Goal: Transaction & Acquisition: Register for event/course

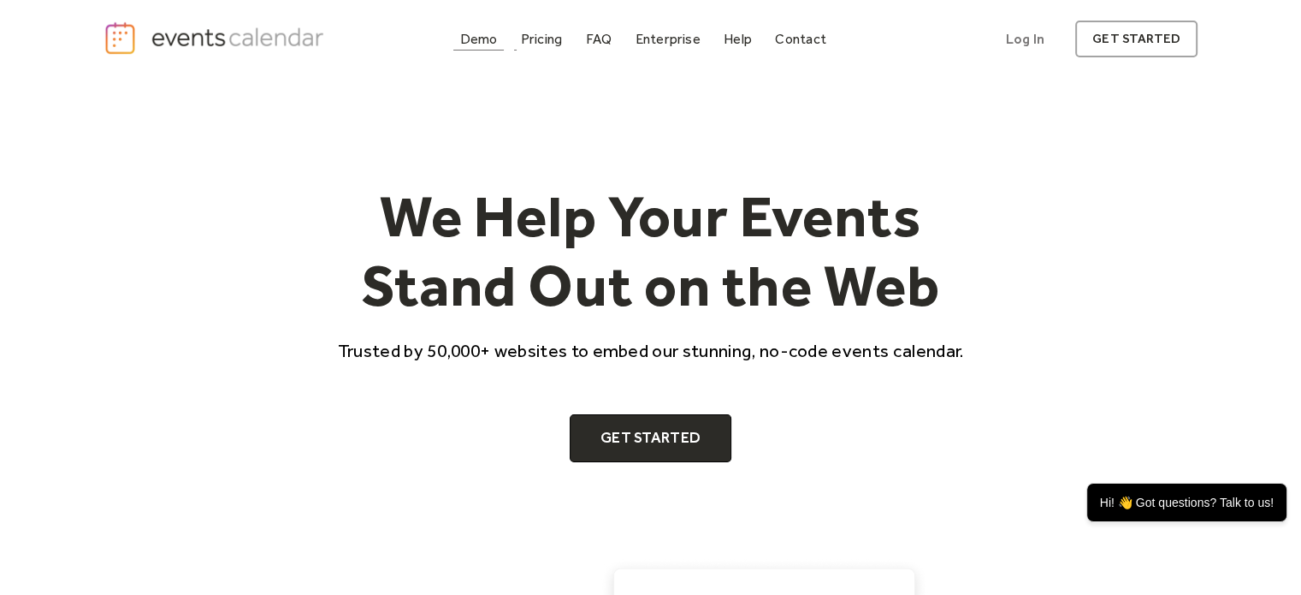
click at [484, 37] on div "Demo" at bounding box center [479, 38] width 38 height 9
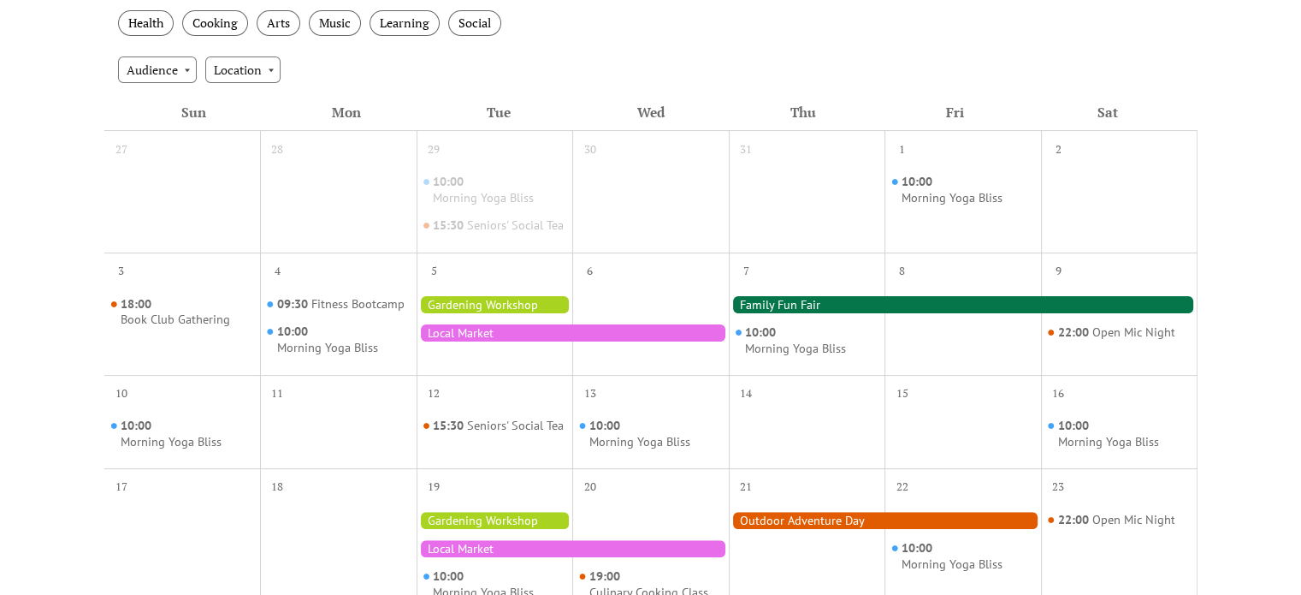
scroll to position [428, 0]
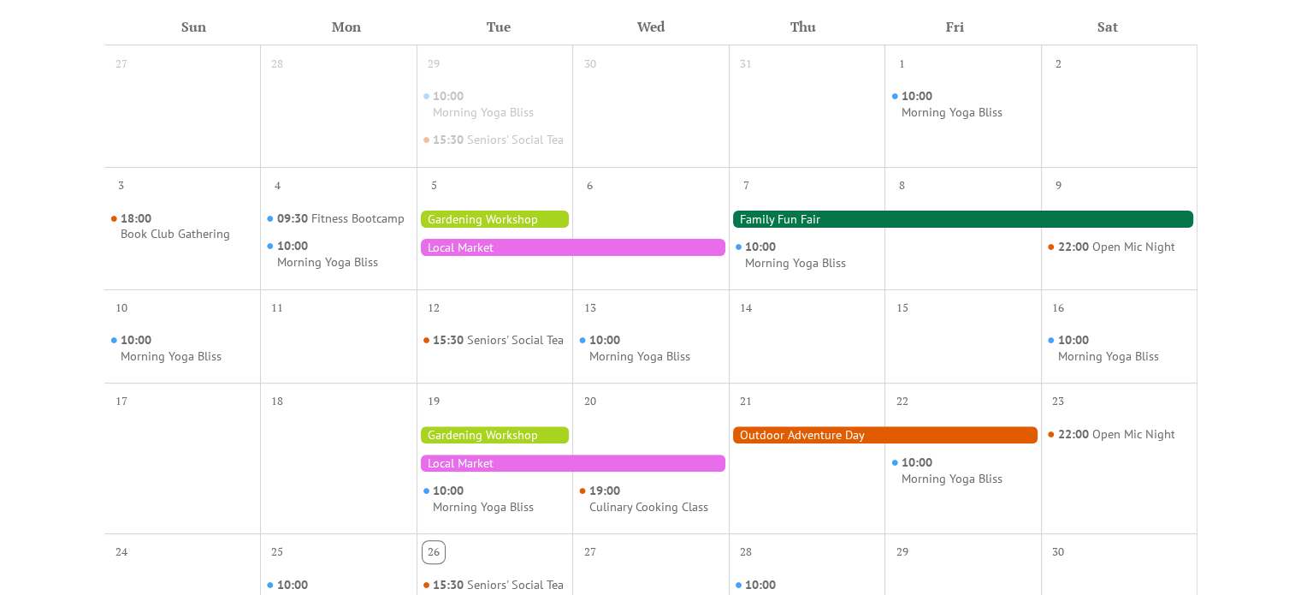
click at [459, 228] on div at bounding box center [495, 218] width 157 height 17
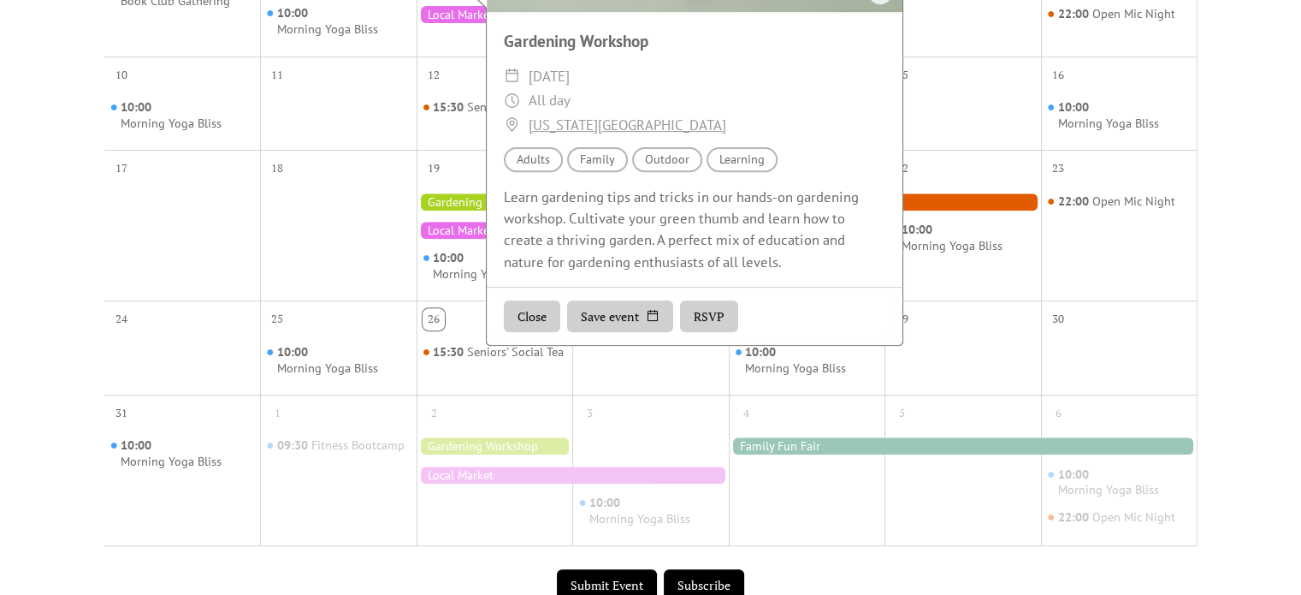
scroll to position [684, 0]
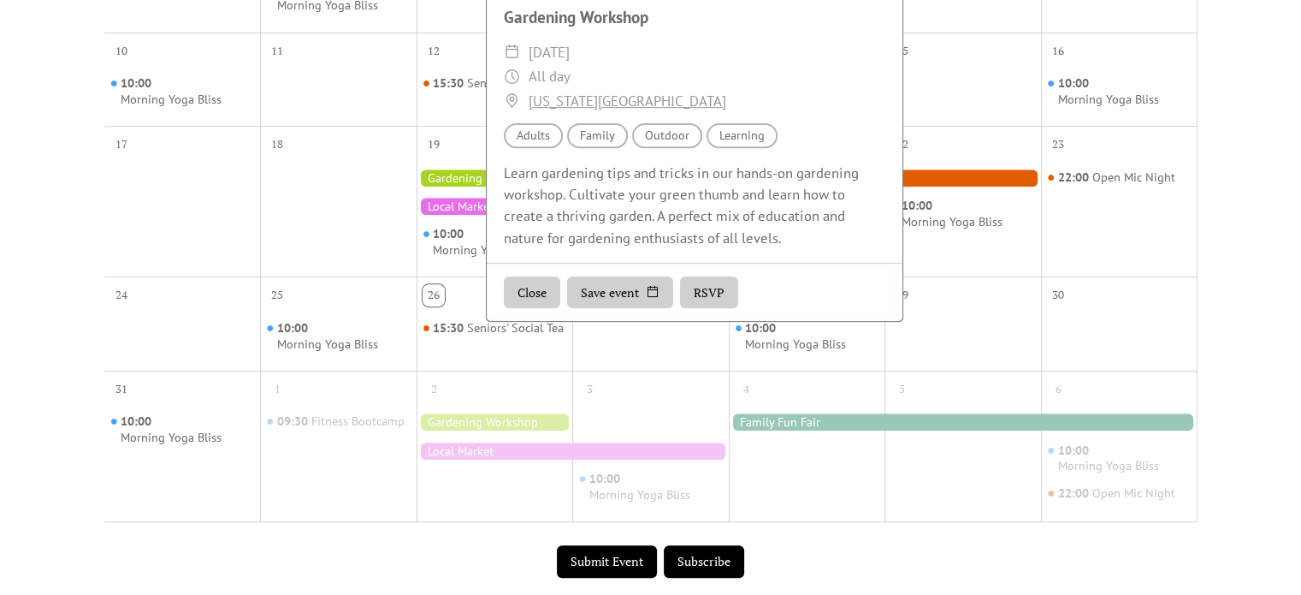
click at [716, 294] on button "RSVP" at bounding box center [709, 291] width 58 height 33
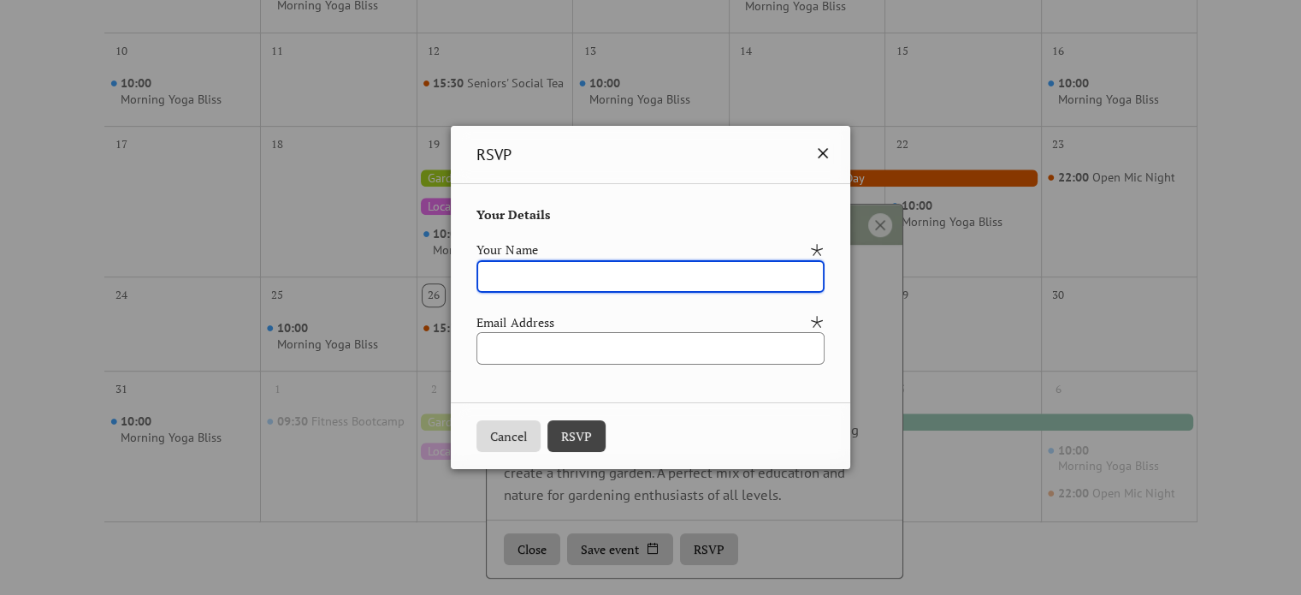
click at [833, 146] on icon at bounding box center [823, 153] width 21 height 21
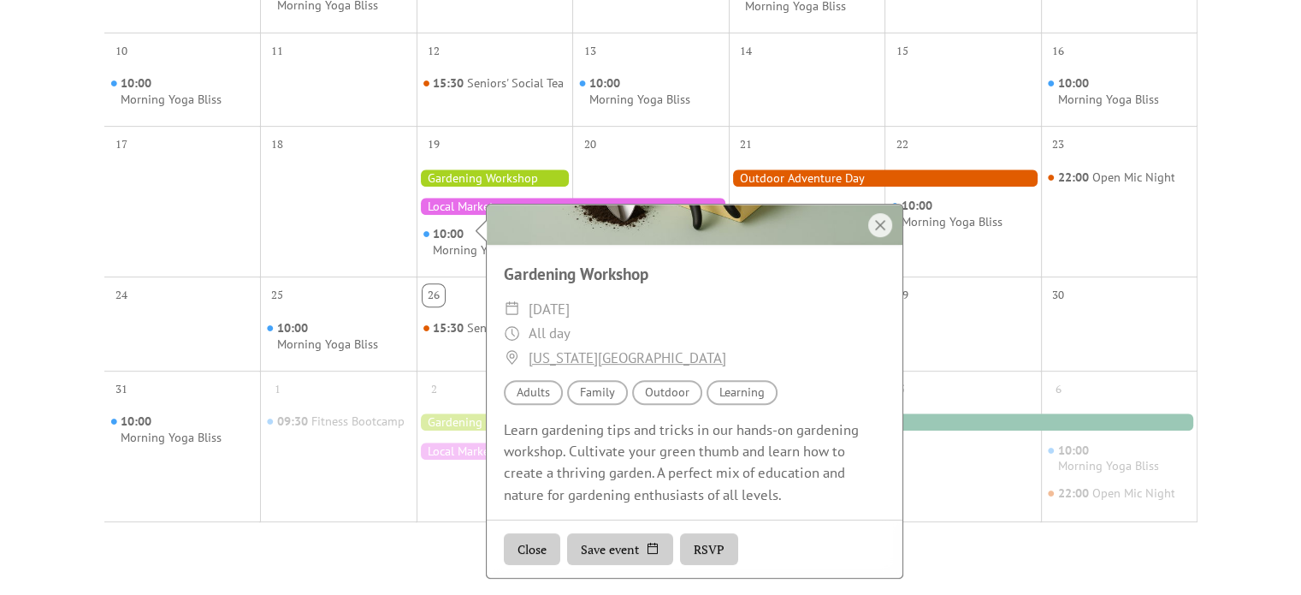
click at [767, 181] on div at bounding box center [807, 214] width 157 height 110
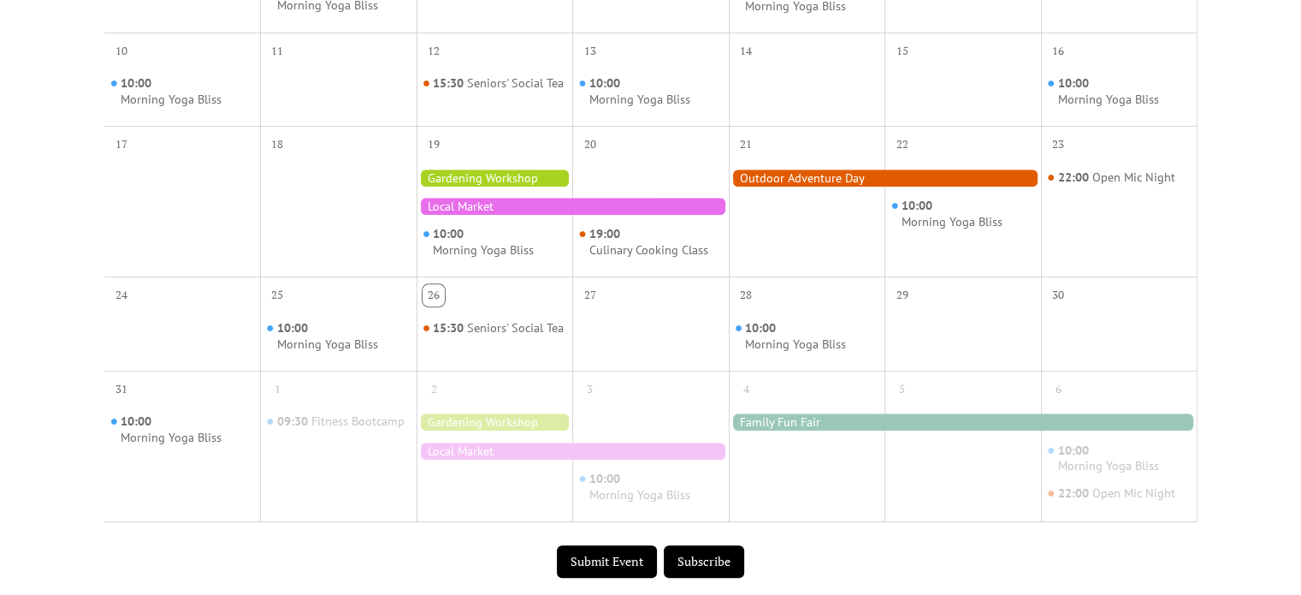
click at [767, 186] on div at bounding box center [885, 177] width 312 height 17
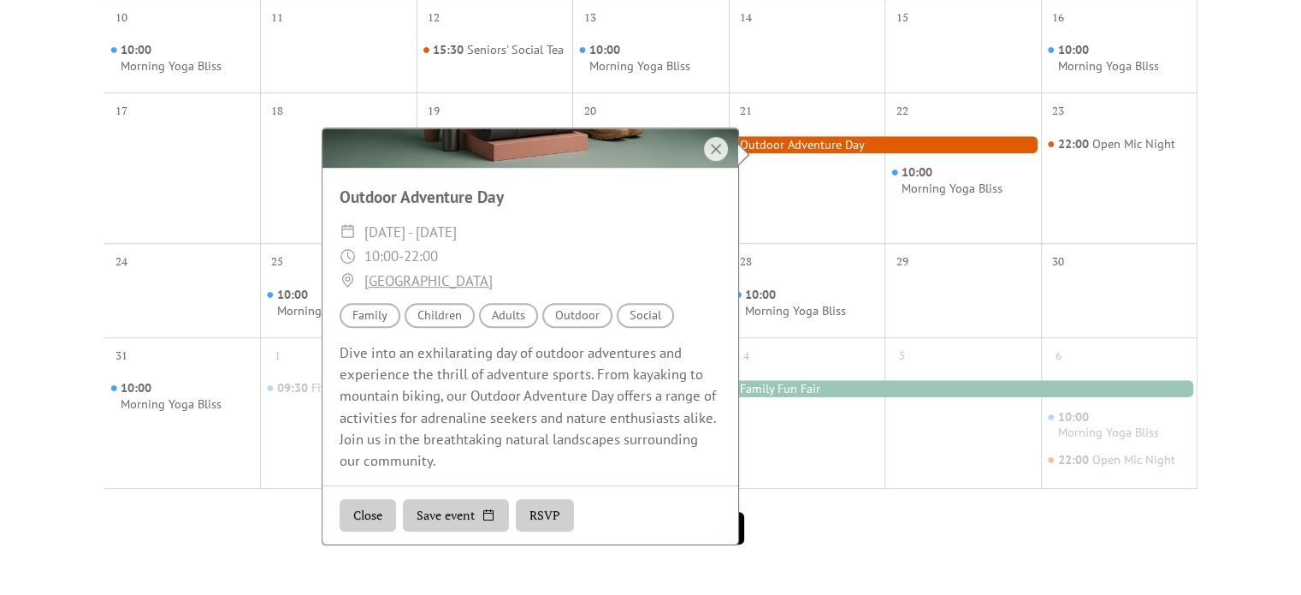
scroll to position [770, 0]
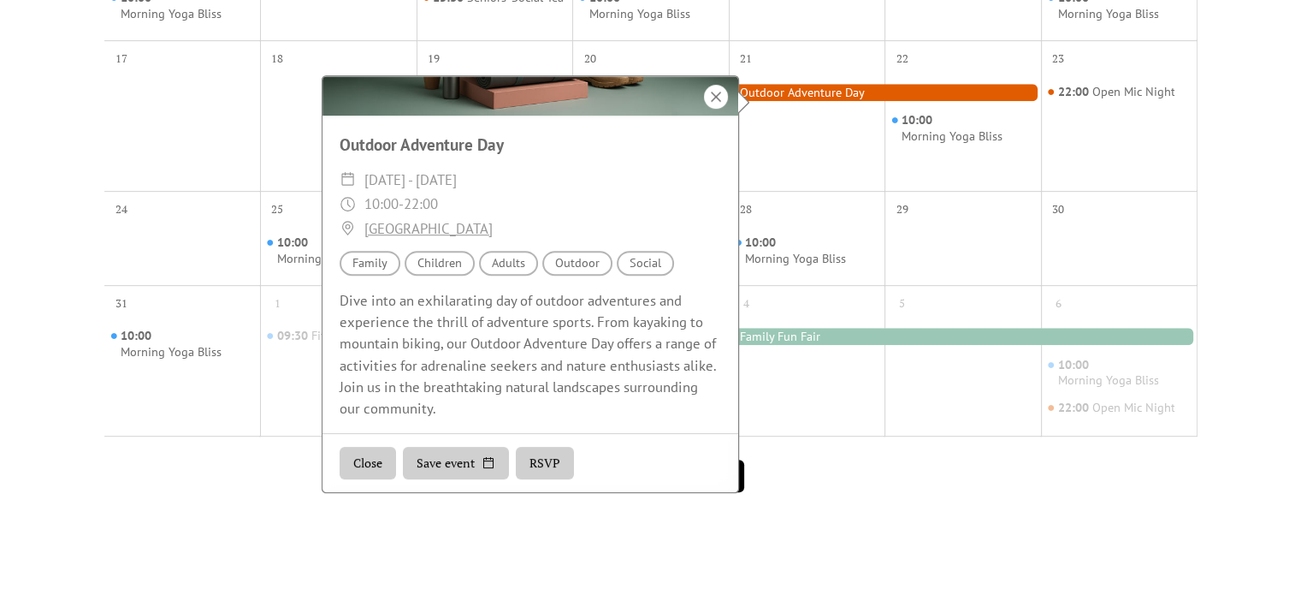
click at [720, 93] on div at bounding box center [716, 97] width 24 height 24
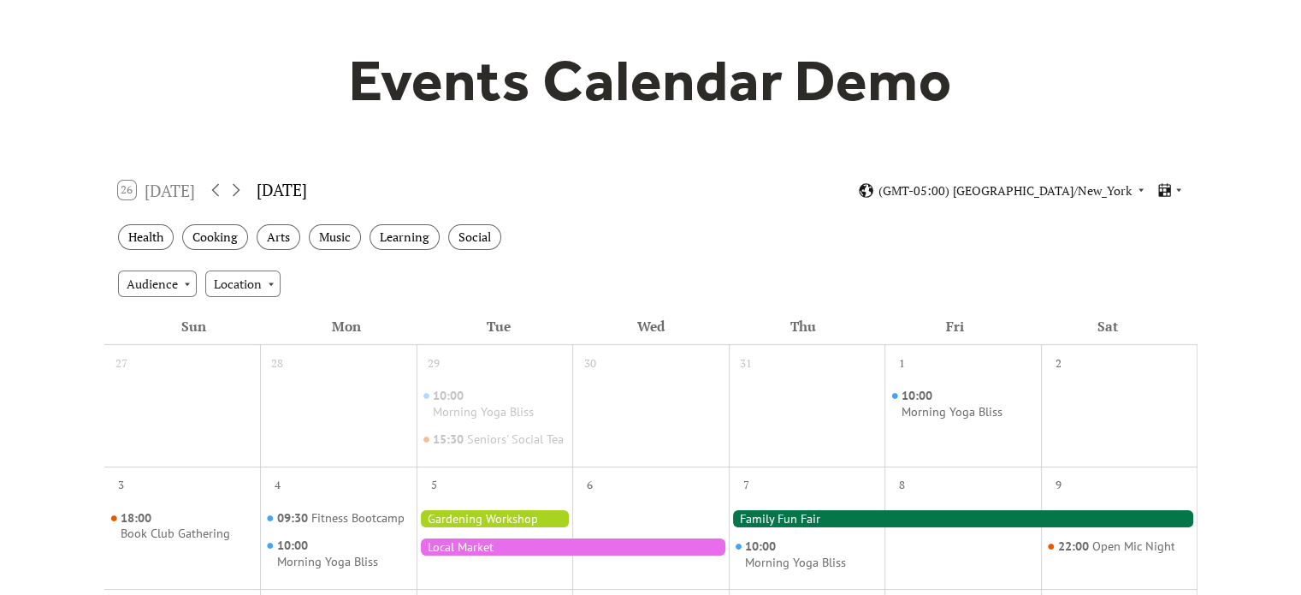
scroll to position [0, 0]
